Goal: Information Seeking & Learning: Learn about a topic

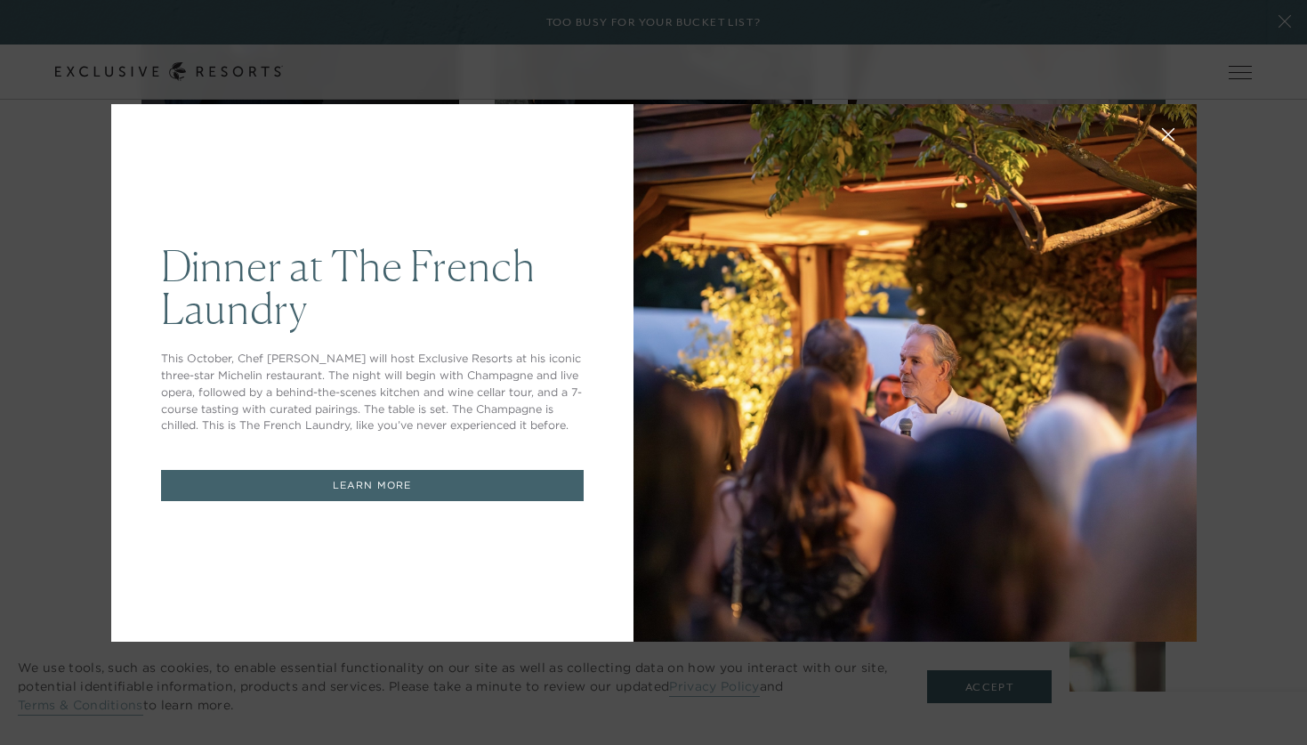
click at [441, 475] on link "LEARN MORE" at bounding box center [372, 485] width 423 height 31
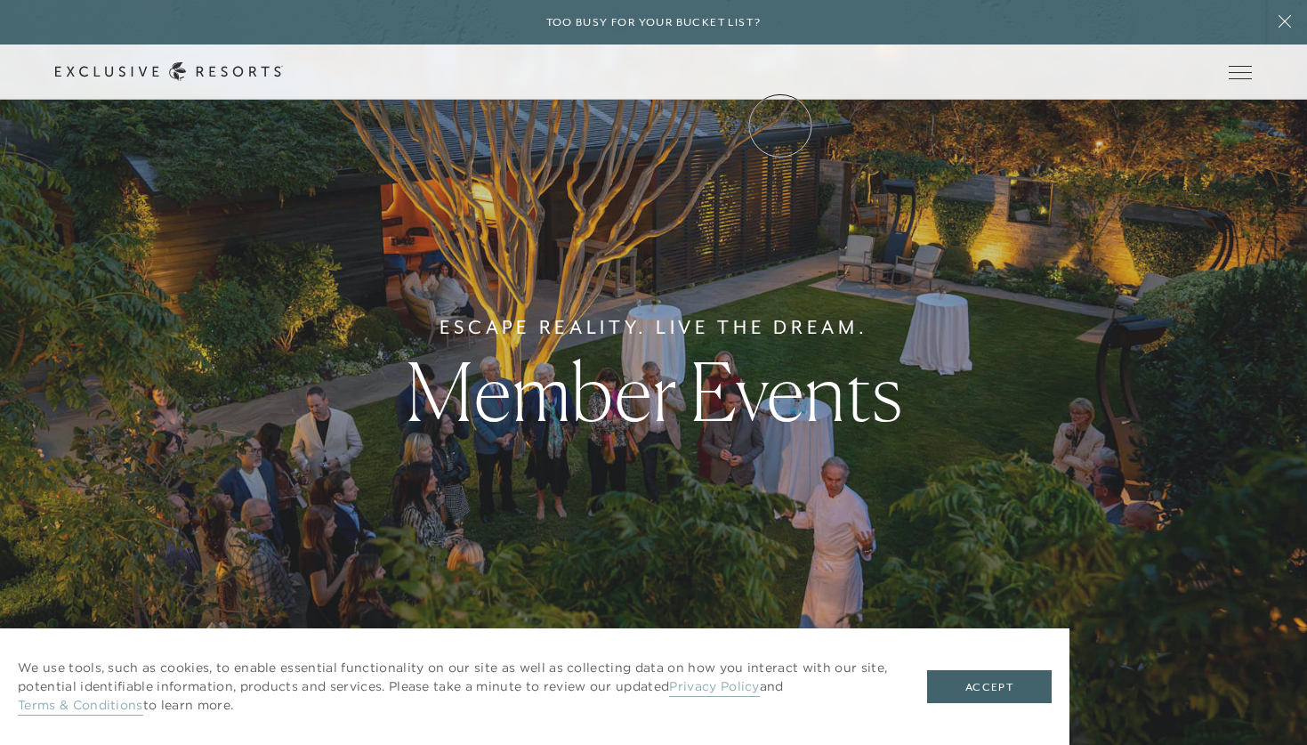
click at [0, 0] on link "Community" at bounding box center [0, 0] width 0 height 0
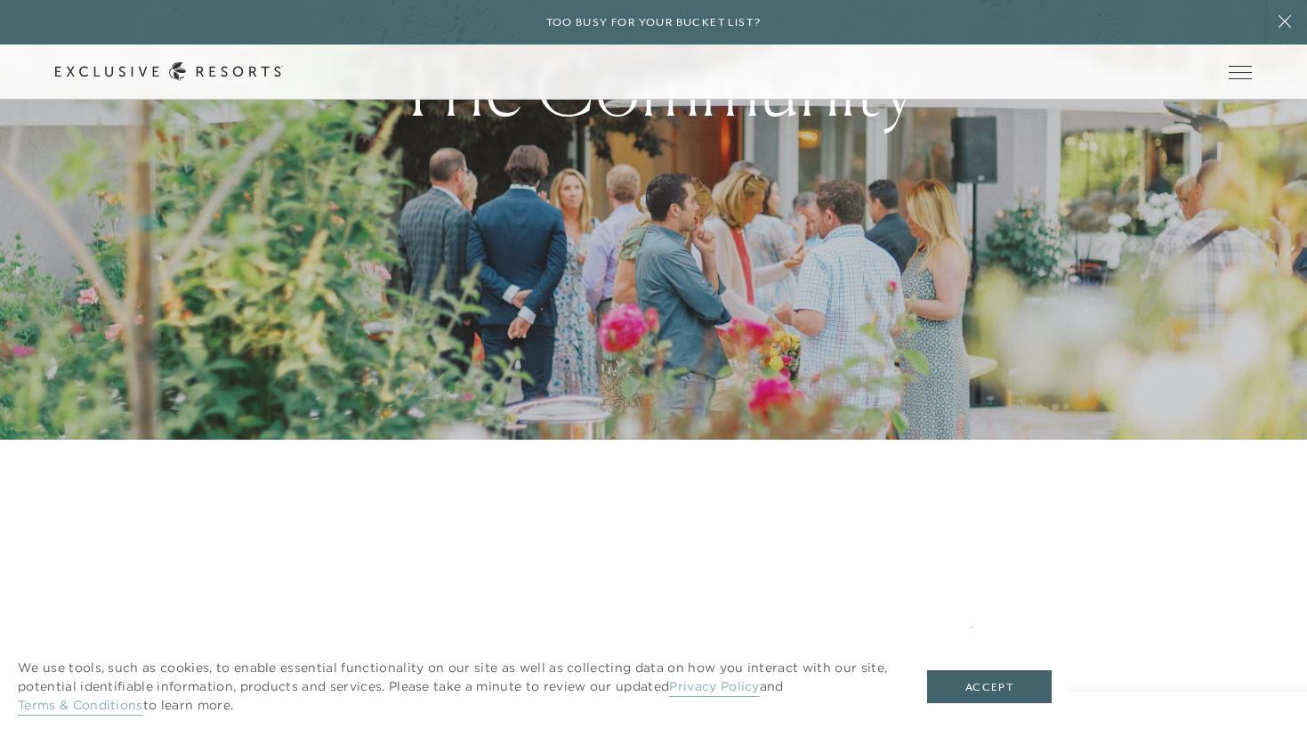
scroll to position [308, 0]
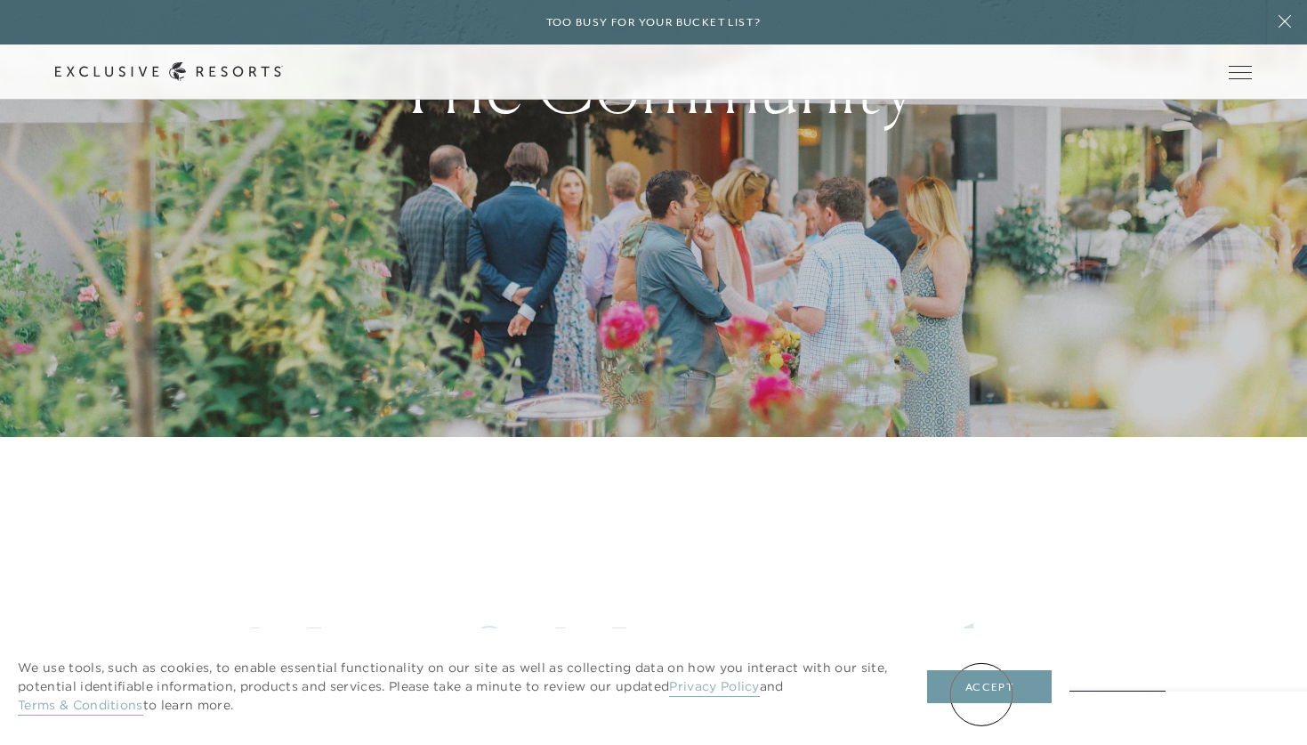
click at [982, 694] on button "Accept" at bounding box center [989, 687] width 125 height 34
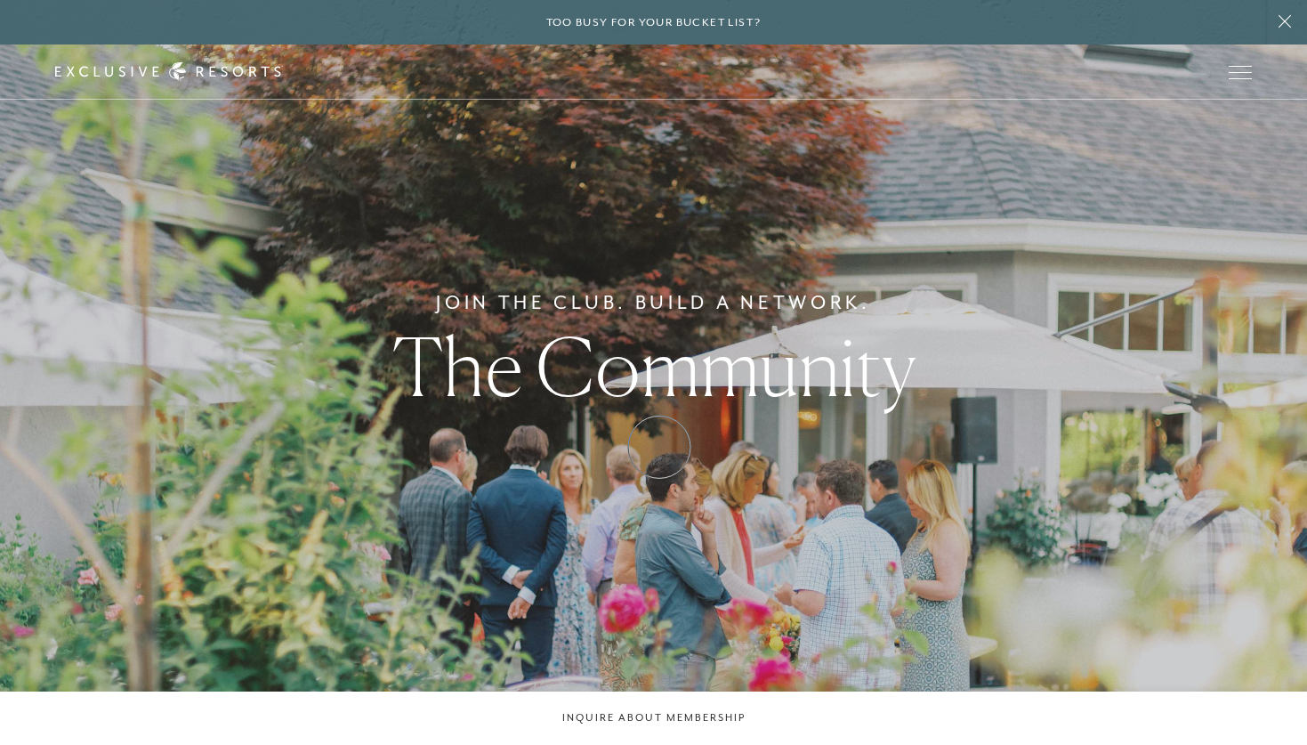
scroll to position [0, 0]
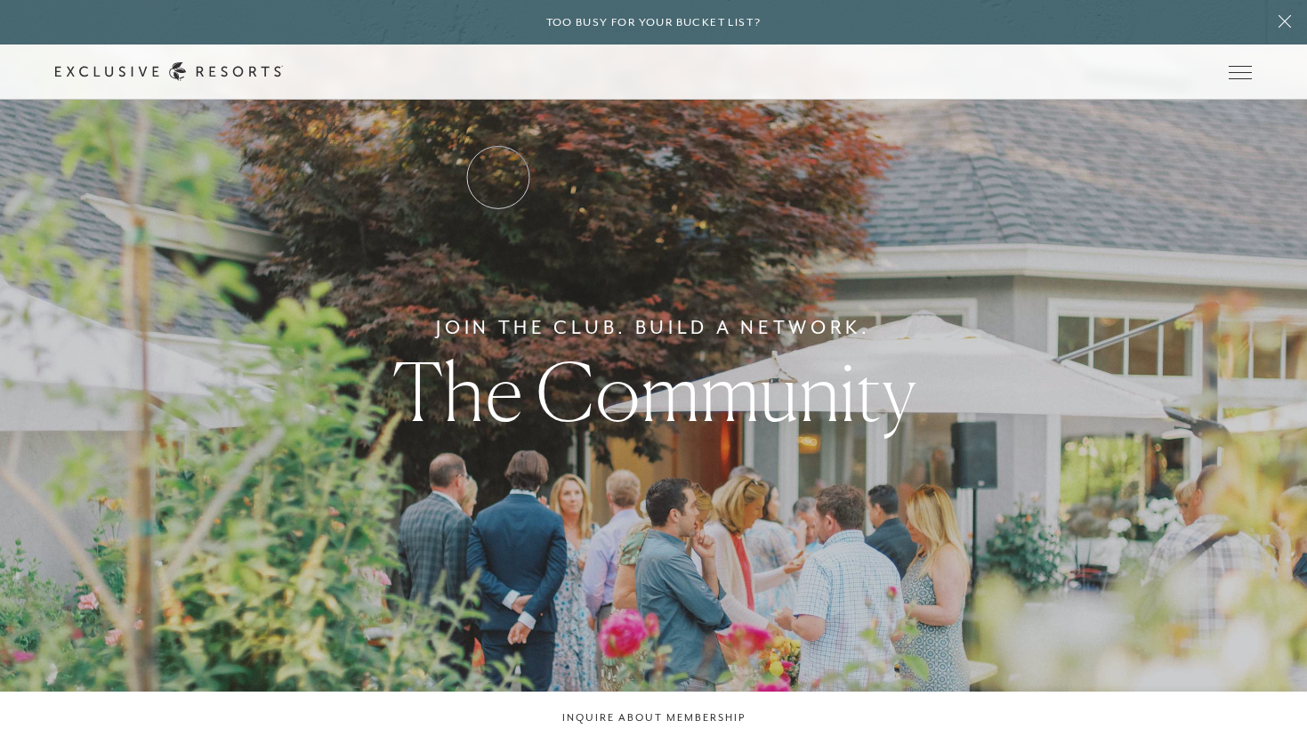
click at [0, 0] on link "Residence Collection" at bounding box center [0, 0] width 0 height 0
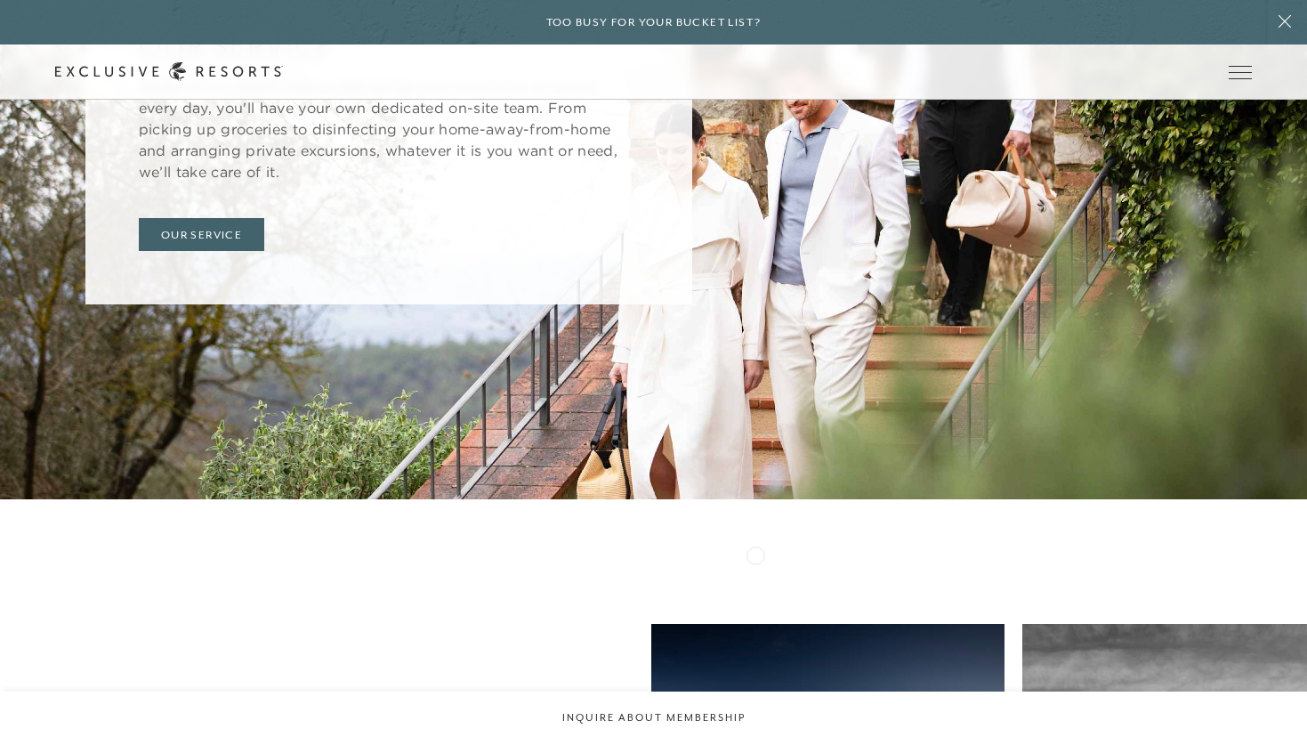
scroll to position [6874, 0]
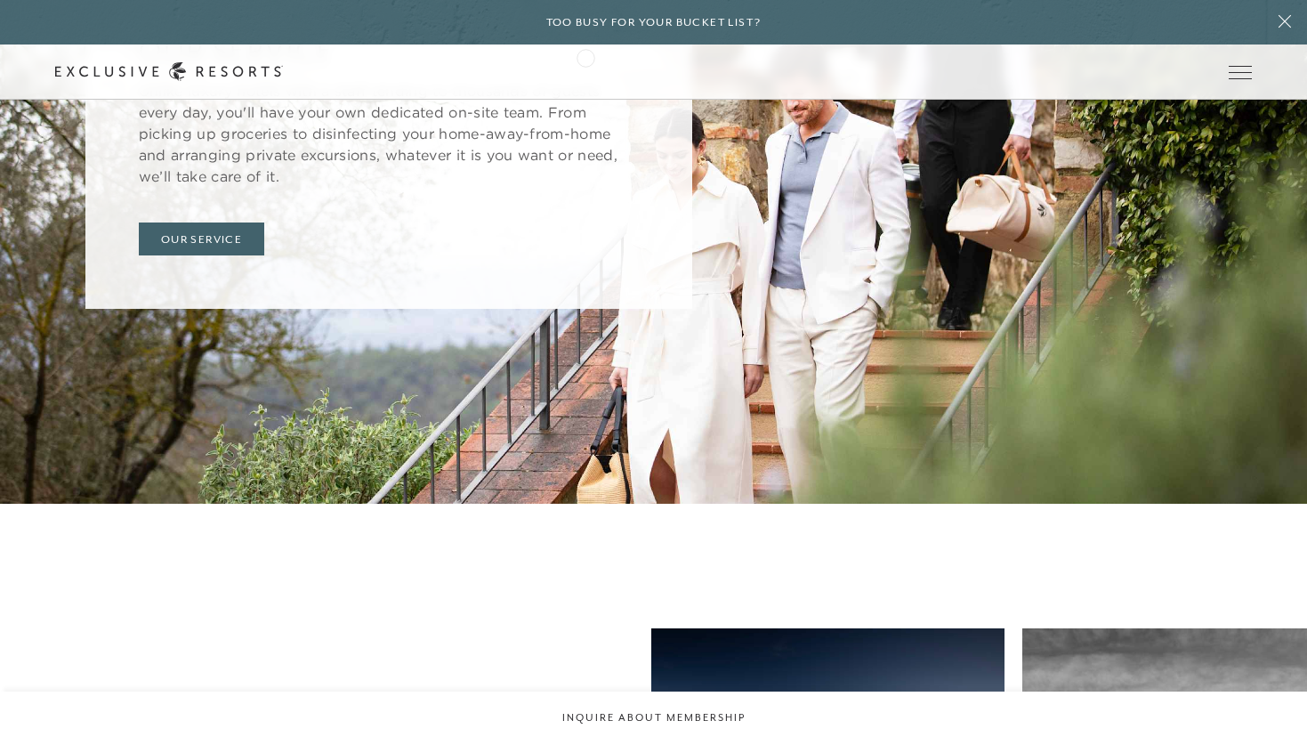
click at [586, 56] on div "Schedule a Meeting Get Started Visit home page Member Login Schedule a Meeting …" at bounding box center [653, 72] width 1307 height 55
click at [283, 77] on icon at bounding box center [169, 71] width 228 height 19
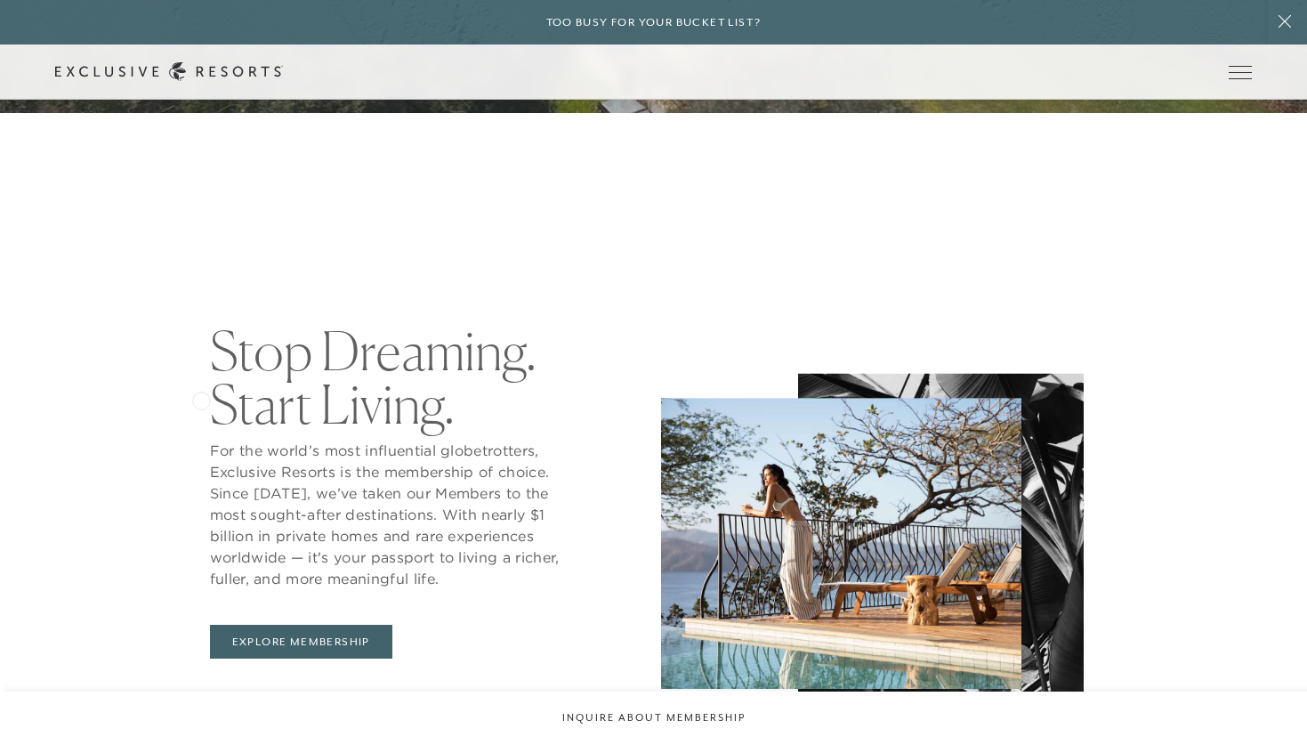
scroll to position [641, 0]
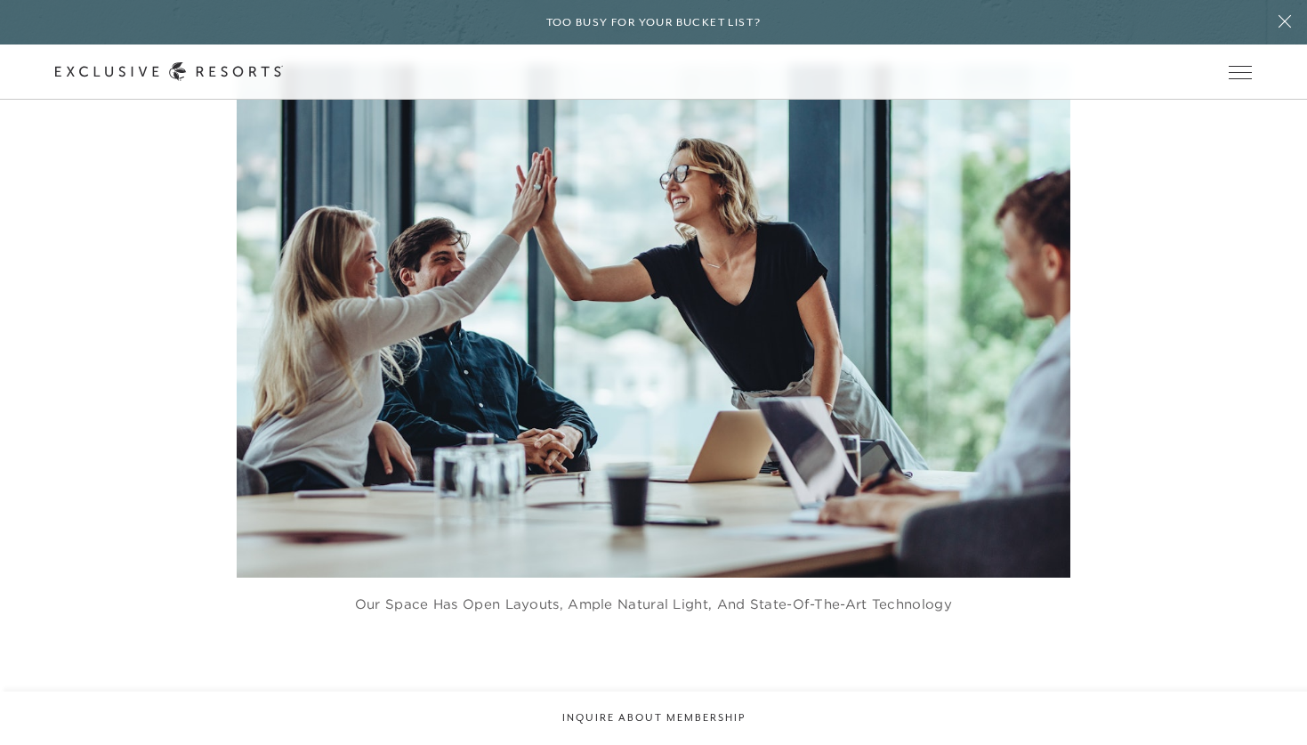
scroll to position [3666, 0]
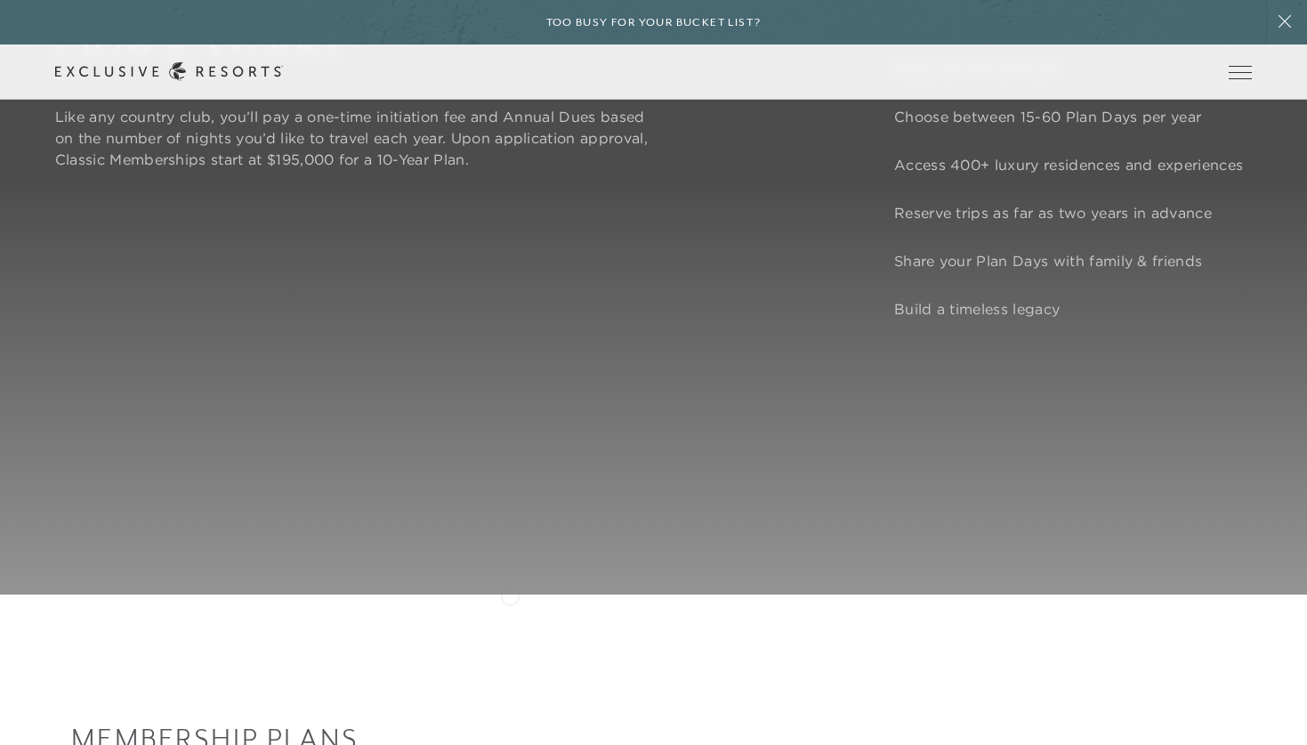
scroll to position [1662, 0]
